Goal: Information Seeking & Learning: Understand process/instructions

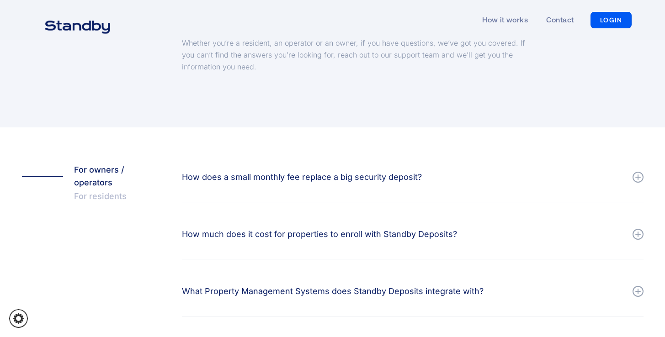
scroll to position [117, 0]
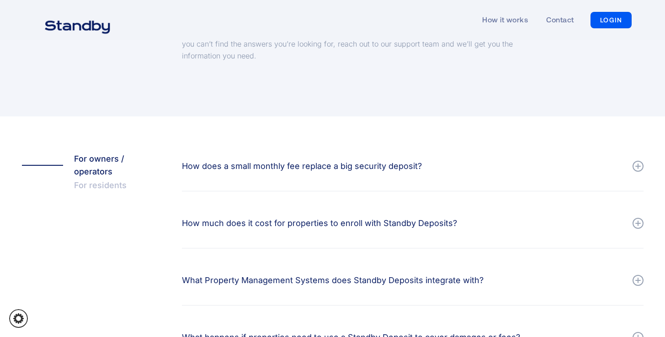
click at [394, 170] on div "How does a small monthly fee replace a big security deposit?" at bounding box center [302, 166] width 240 height 13
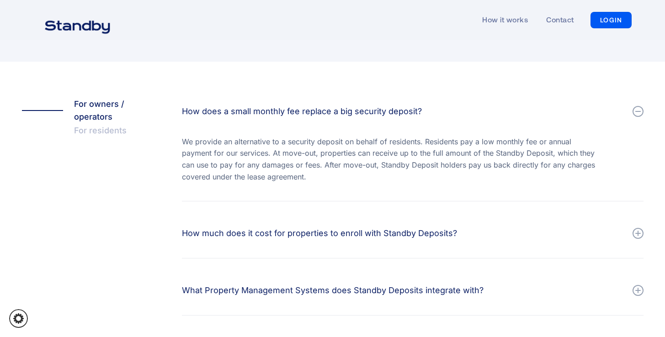
scroll to position [192, 0]
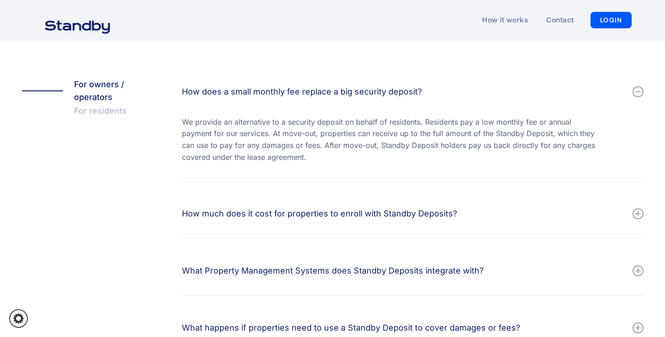
click at [434, 217] on div "How much does it cost for properties to enroll with Standby Deposits?" at bounding box center [319, 213] width 275 height 13
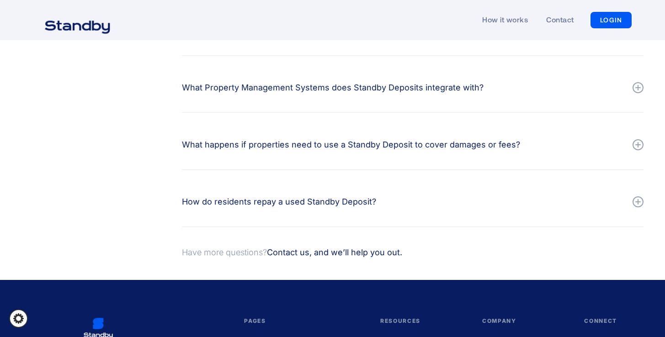
scroll to position [411, 0]
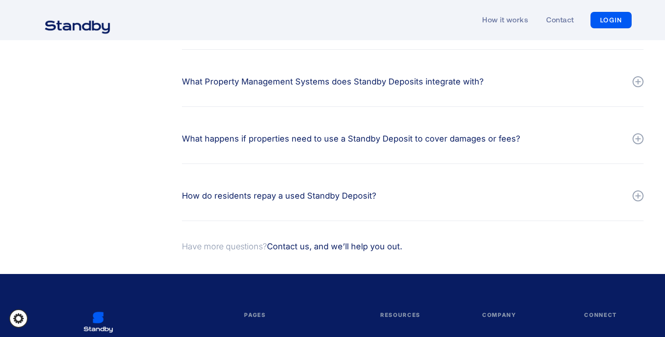
click at [447, 141] on div "What happens if properties need to use a Standby Deposit to cover damages or fe…" at bounding box center [351, 138] width 338 height 13
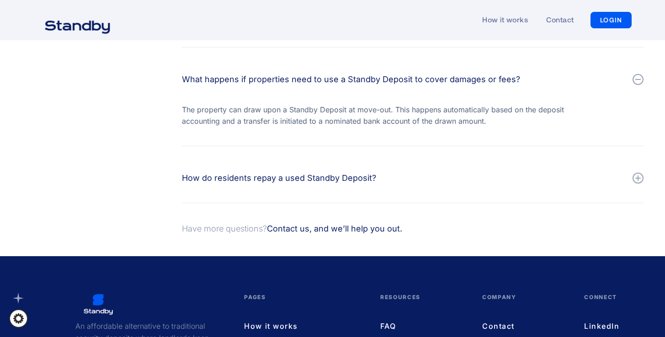
scroll to position [472, 0]
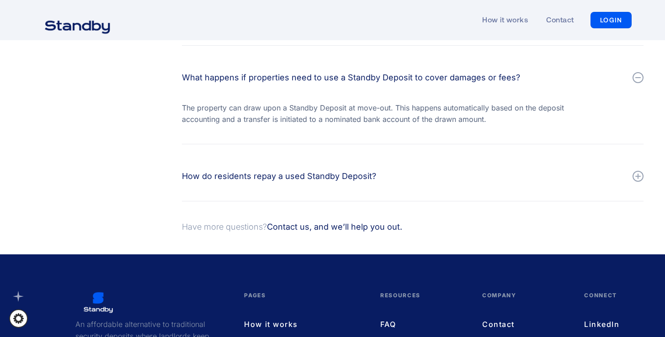
click at [360, 175] on div "How do residents repay a used Standby Deposit?" at bounding box center [279, 176] width 194 height 13
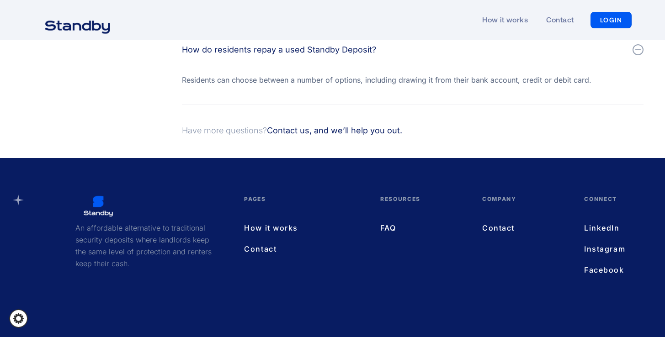
scroll to position [645, 0]
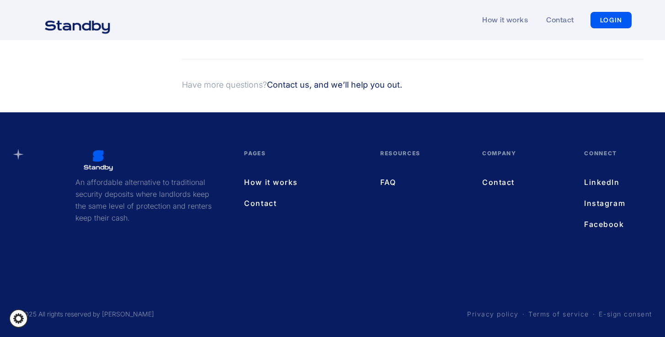
click at [556, 316] on link "Terms of service" at bounding box center [558, 314] width 61 height 9
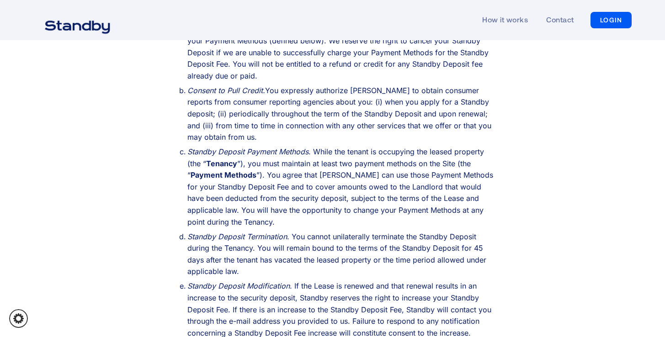
scroll to position [916, 0]
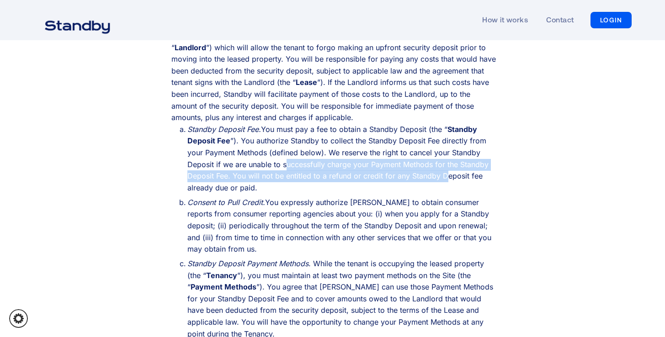
drag, startPoint x: 286, startPoint y: 152, endPoint x: 443, endPoint y: 169, distance: 157.7
click at [443, 169] on li "‍ Standby Deposit Fee. You must pay a fee to obtain a Standby Deposit (the “ St…" at bounding box center [341, 159] width 309 height 70
click at [377, 170] on li "‍ Standby Deposit Fee. You must pay a fee to obtain a Standby Deposit (the “ St…" at bounding box center [341, 159] width 309 height 70
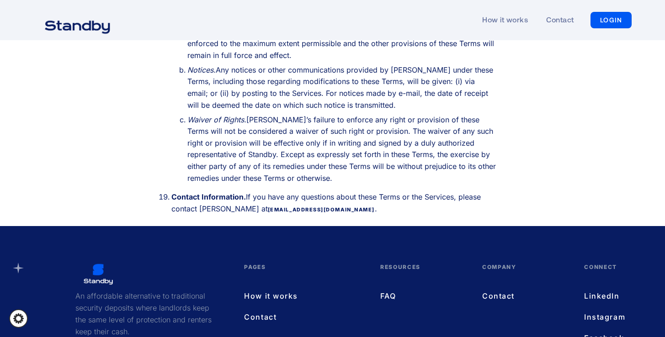
scroll to position [4215, 0]
